Goal: Task Accomplishment & Management: Manage account settings

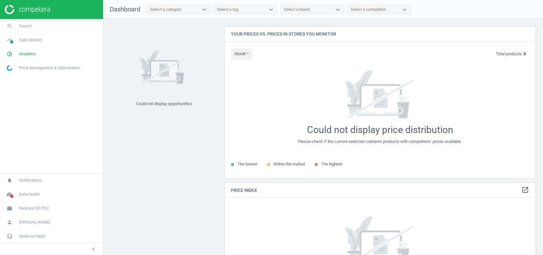
scroll to position [164, 317]
click at [31, 52] on span "Analytics" at bounding box center [27, 54] width 17 height 6
click at [16, 78] on span "Products" at bounding box center [14, 77] width 15 height 5
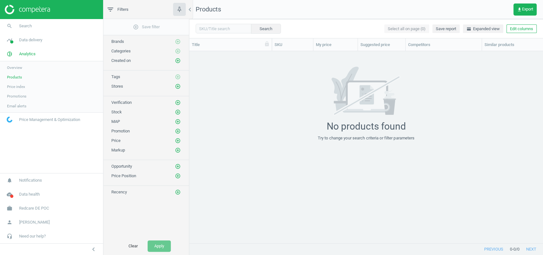
scroll to position [179, 347]
click at [41, 203] on link "work Redcare DE POC" at bounding box center [51, 209] width 103 height 14
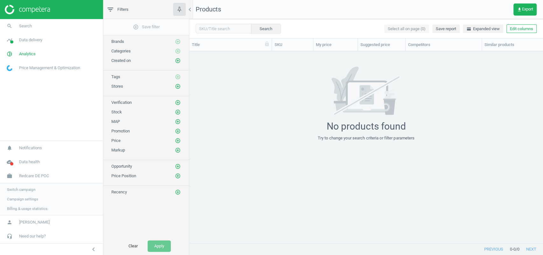
click at [26, 188] on span "Switch campaign" at bounding box center [21, 189] width 28 height 5
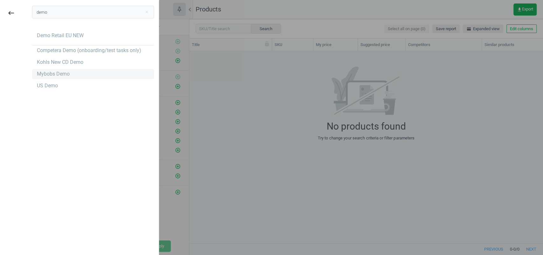
type input "demo"
click at [63, 71] on div "Mybobs Demo" at bounding box center [53, 74] width 33 height 7
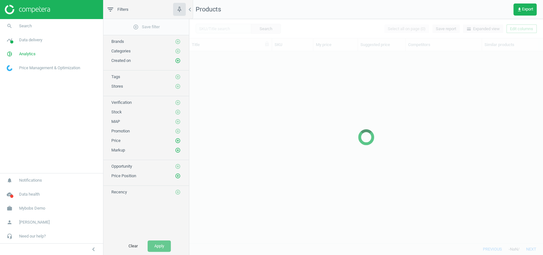
scroll to position [179, 347]
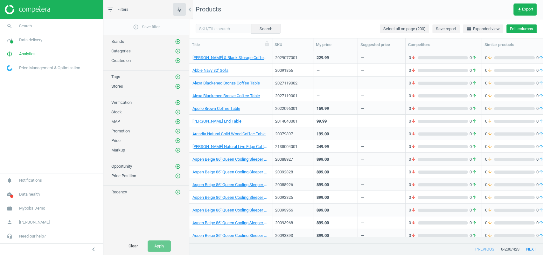
click at [525, 31] on button "Edit columns" at bounding box center [521, 28] width 30 height 9
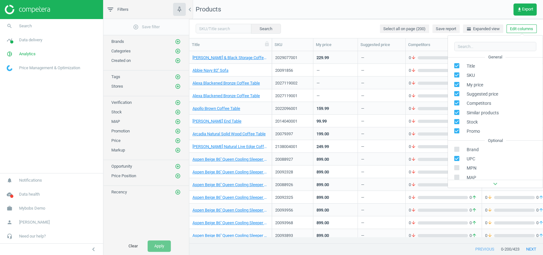
scroll to position [86, 0]
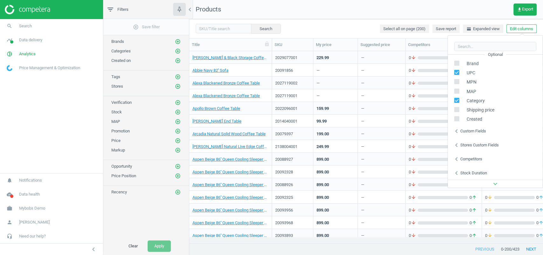
click at [476, 132] on div "Custom fields" at bounding box center [473, 131] width 26 height 6
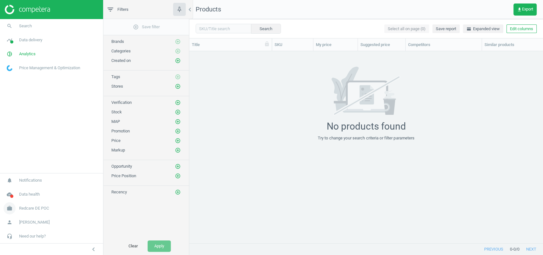
scroll to position [179, 347]
click at [42, 210] on span "Redcare DE POC" at bounding box center [34, 209] width 30 height 6
click at [31, 195] on link "Campaign settings" at bounding box center [51, 200] width 103 height 10
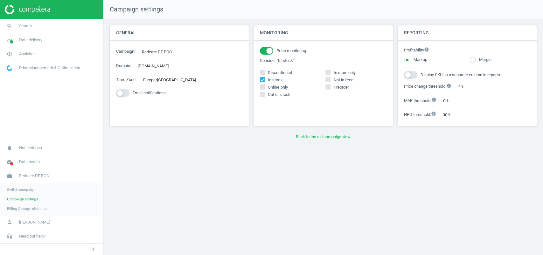
click at [30, 189] on span "Switch campaign" at bounding box center [21, 189] width 28 height 5
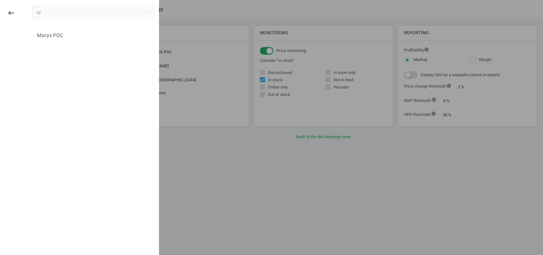
type input "c"
type input "с"
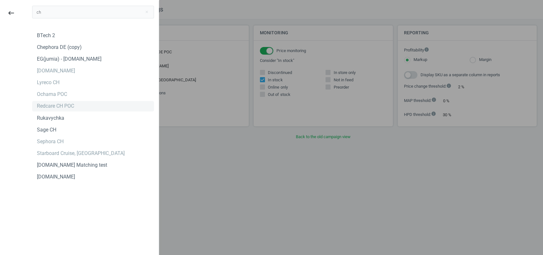
type input "ch"
click at [73, 104] on div "Redcare CH POC" at bounding box center [55, 106] width 37 height 7
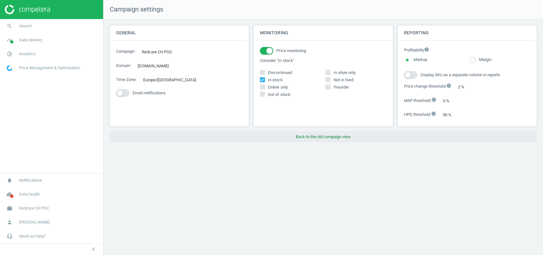
click at [351, 133] on button "Back to the old campaign view" at bounding box center [323, 136] width 427 height 11
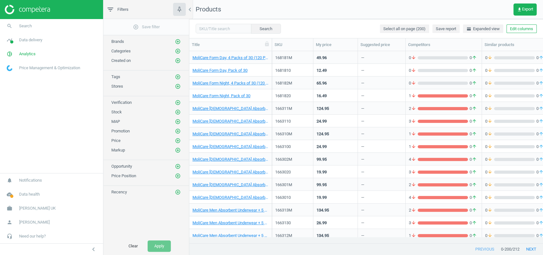
scroll to position [6, 7]
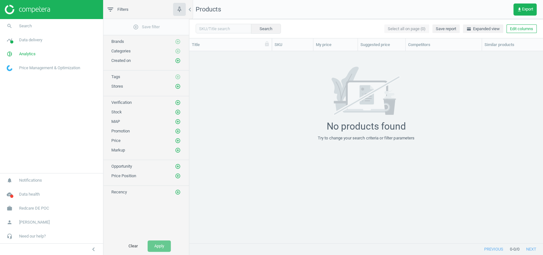
scroll to position [179, 347]
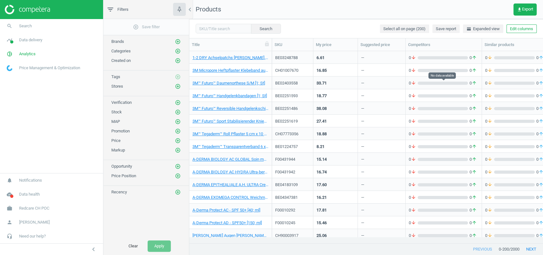
scroll to position [0, 173]
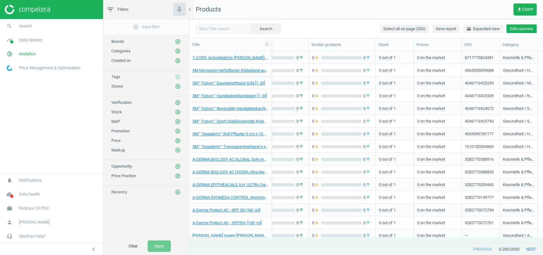
click at [524, 26] on button "Edit columns" at bounding box center [521, 28] width 30 height 9
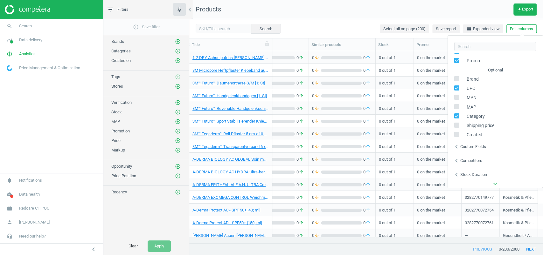
scroll to position [72, 0]
click at [481, 142] on div "Custom fields" at bounding box center [473, 145] width 26 height 6
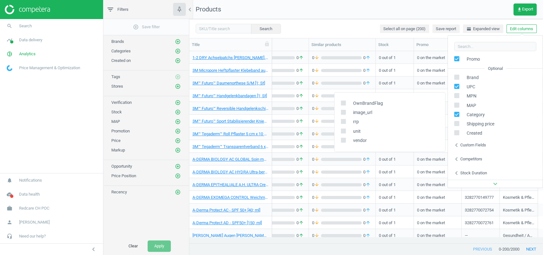
click at [341, 139] on input "checkbox" at bounding box center [343, 140] width 4 height 4
checkbox input "true"
click at [342, 131] on input "checkbox" at bounding box center [343, 131] width 4 height 4
checkbox input "true"
click at [342, 121] on input "checkbox" at bounding box center [343, 122] width 4 height 4
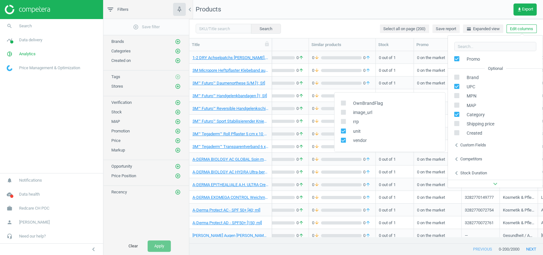
checkbox input "true"
click at [343, 112] on input "checkbox" at bounding box center [343, 112] width 4 height 4
checkbox input "true"
click at [344, 101] on input "checkbox" at bounding box center [343, 103] width 4 height 4
checkbox input "true"
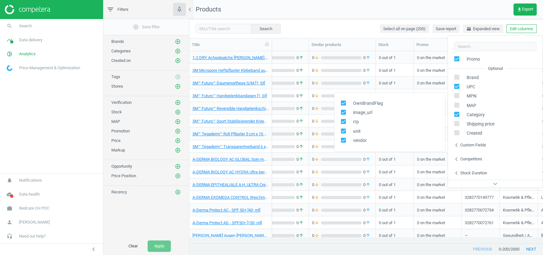
click at [350, 20] on div "Search Select all on page (200) Save report horizontal_split Expanded view Edit…" at bounding box center [366, 28] width 354 height 19
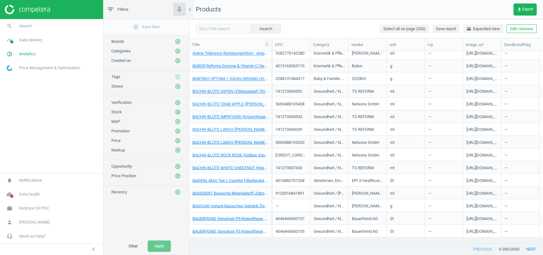
scroll to position [2349, 0]
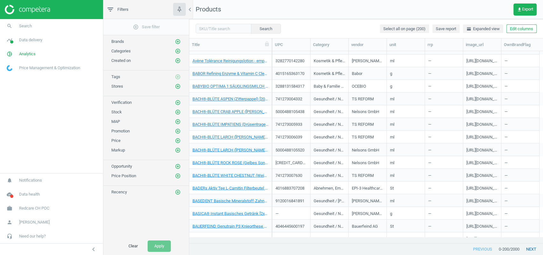
click at [532, 250] on button "next" at bounding box center [531, 249] width 24 height 11
